Goal: Task Accomplishment & Management: Manage account settings

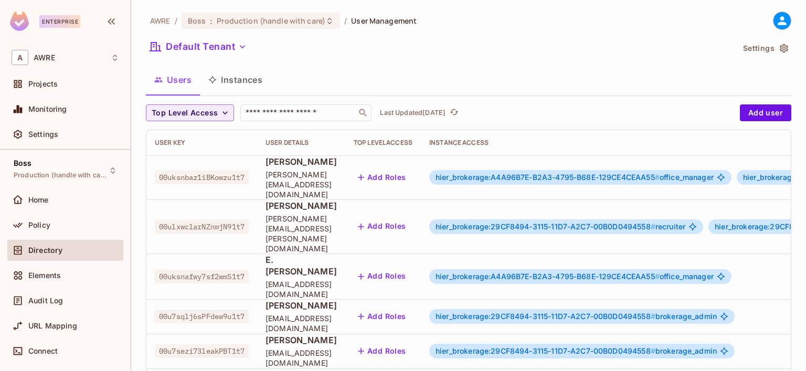
click at [302, 164] on span "[PERSON_NAME]" at bounding box center [300, 162] width 71 height 12
click at [197, 170] on span "00uksnbaz1iBKowzu1t7" at bounding box center [202, 177] width 94 height 14
click at [659, 173] on span "hier_brokerage:A4A96B7E-B2A3-4795-B68E-129CE4CEAA55 #" at bounding box center [547, 177] width 224 height 9
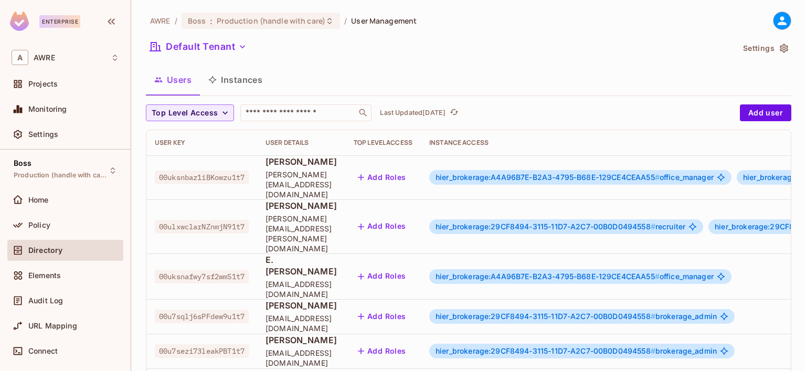
click at [659, 173] on span "hier_brokerage:A4A96B7E-B2A3-4795-B68E-129CE4CEAA55 #" at bounding box center [547, 177] width 224 height 9
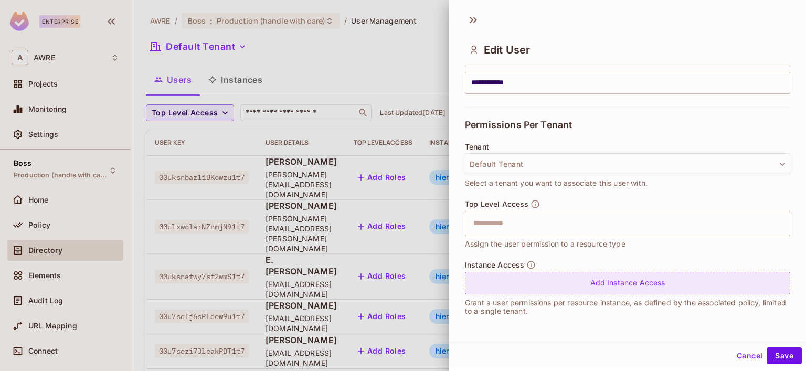
scroll to position [2, 0]
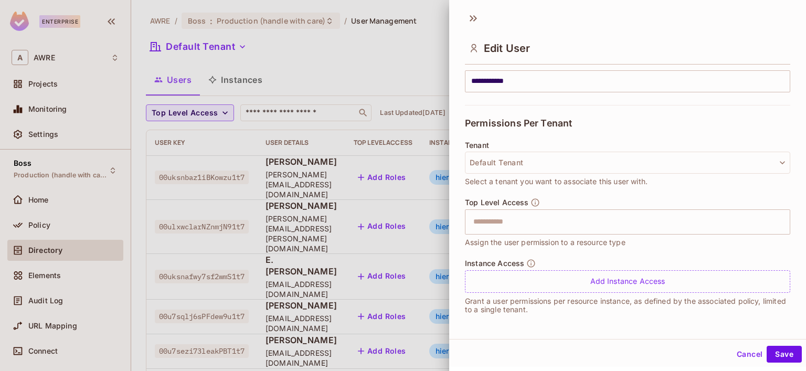
click at [748, 353] on button "Cancel" at bounding box center [749, 354] width 34 height 17
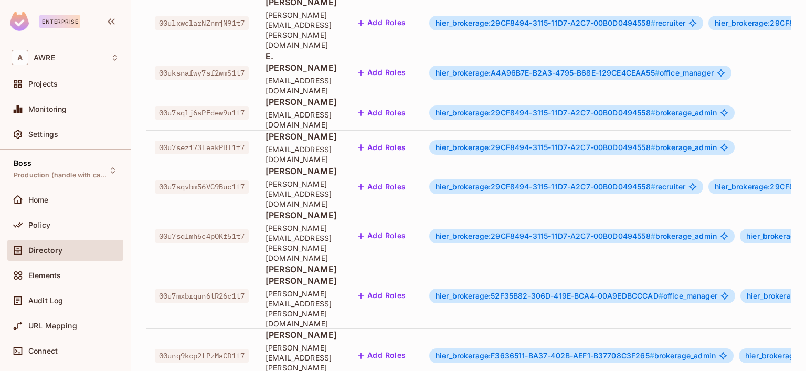
scroll to position [210, 0]
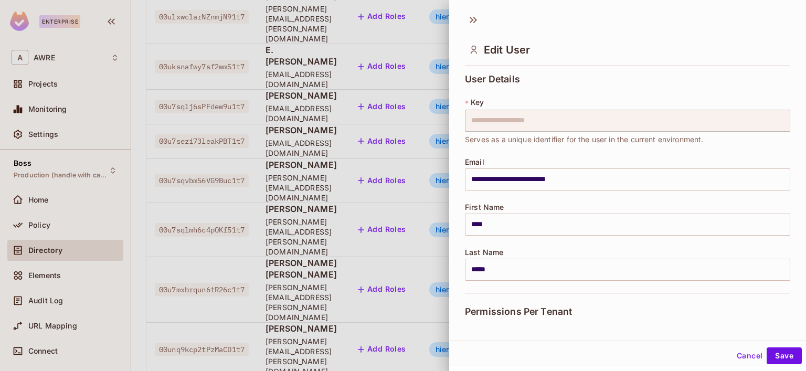
click at [639, 307] on body "Enterprise A AWRE Projects Monitoring Settings Boss Production (handle with car…" at bounding box center [403, 185] width 806 height 371
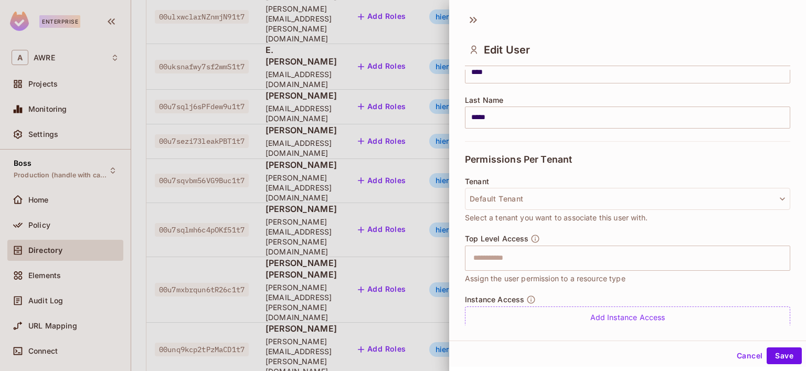
scroll to position [157, 0]
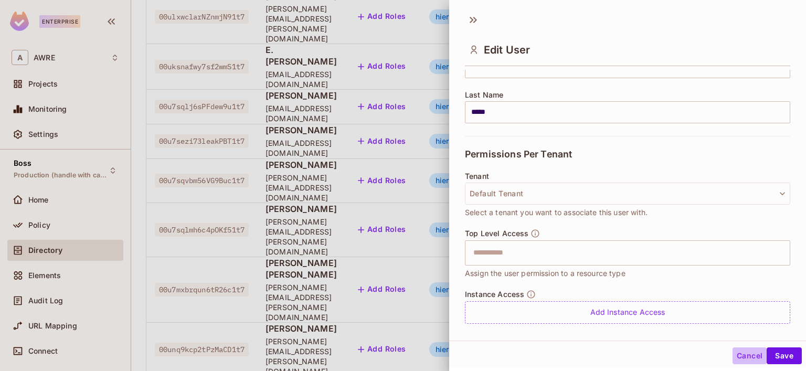
click at [744, 354] on button "Cancel" at bounding box center [749, 355] width 34 height 17
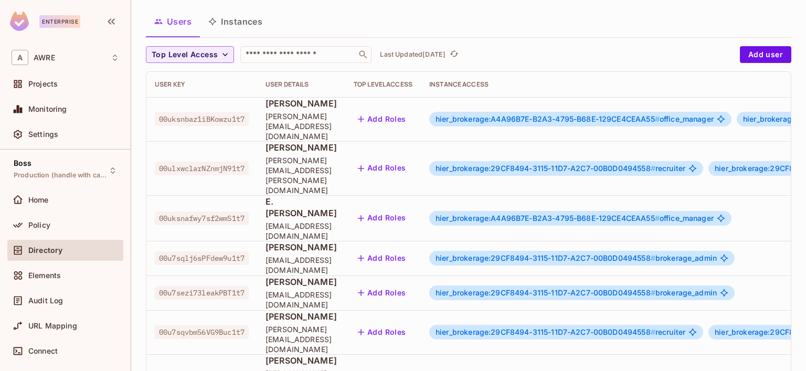
scroll to position [0, 0]
